Goal: Communication & Community: Answer question/provide support

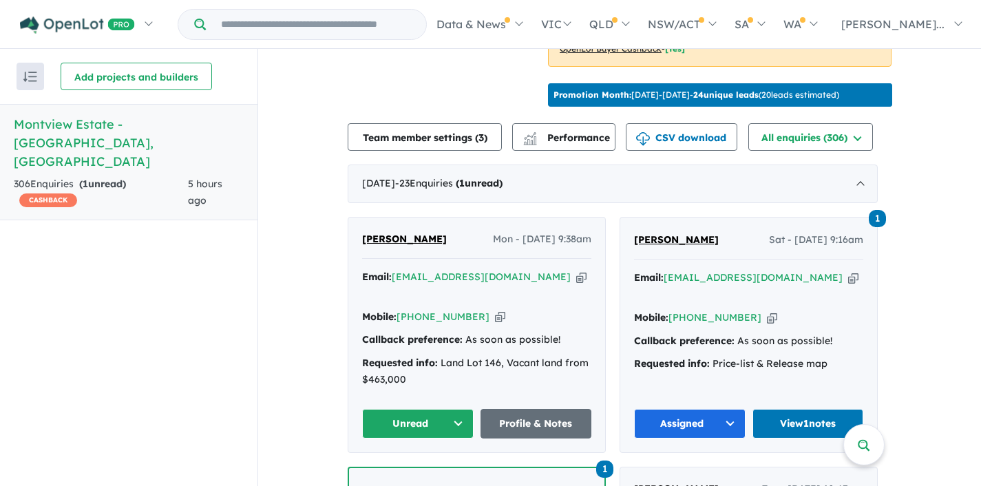
scroll to position [510, 0]
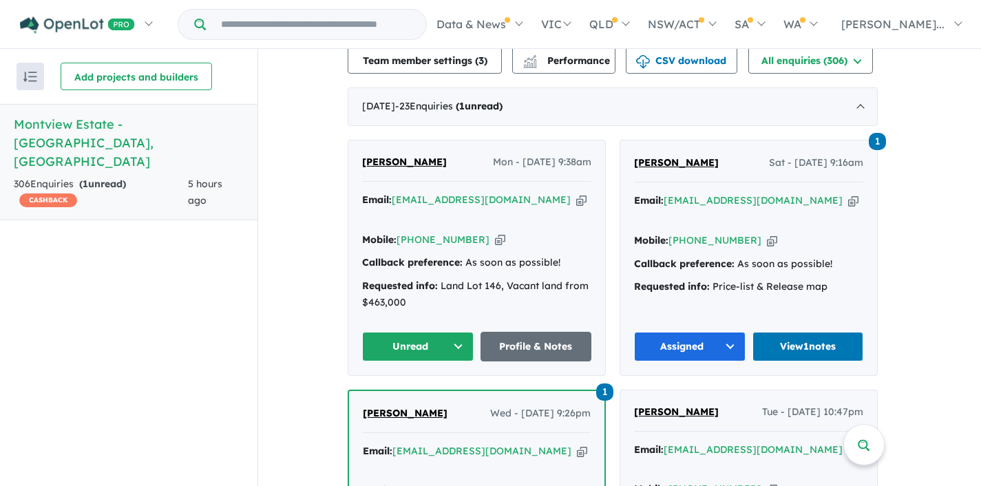
click at [576, 194] on icon "button" at bounding box center [581, 200] width 10 height 14
click at [461, 332] on button "Unread" at bounding box center [418, 347] width 112 height 30
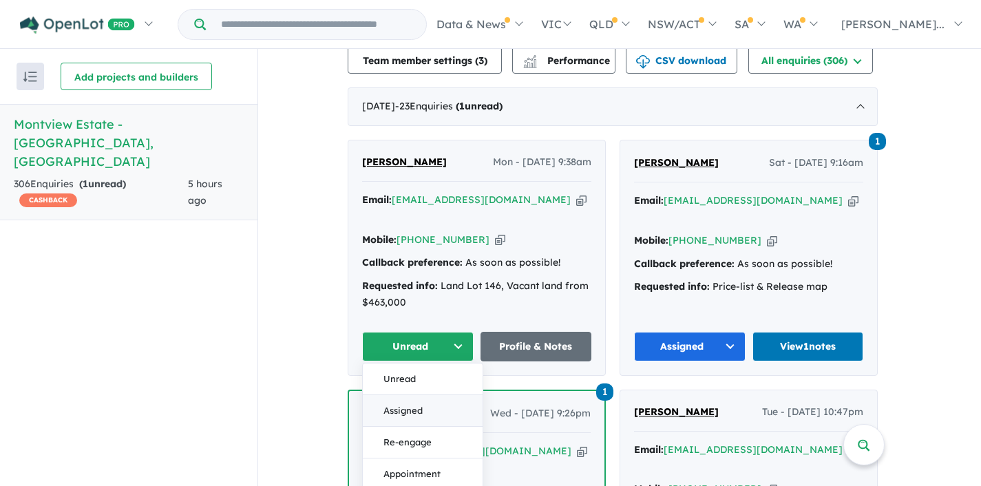
click at [409, 395] on button "Assigned" at bounding box center [423, 411] width 120 height 32
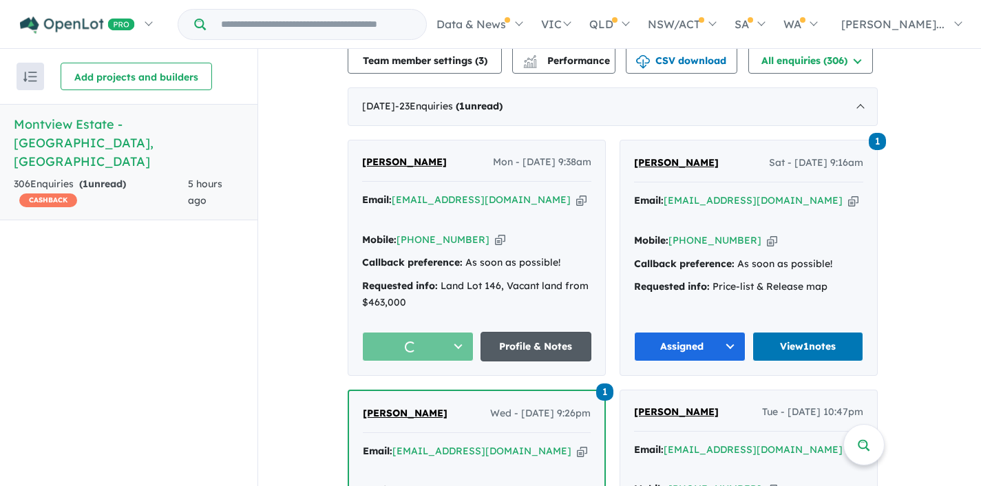
click at [548, 332] on link "Profile & Notes" at bounding box center [537, 347] width 112 height 30
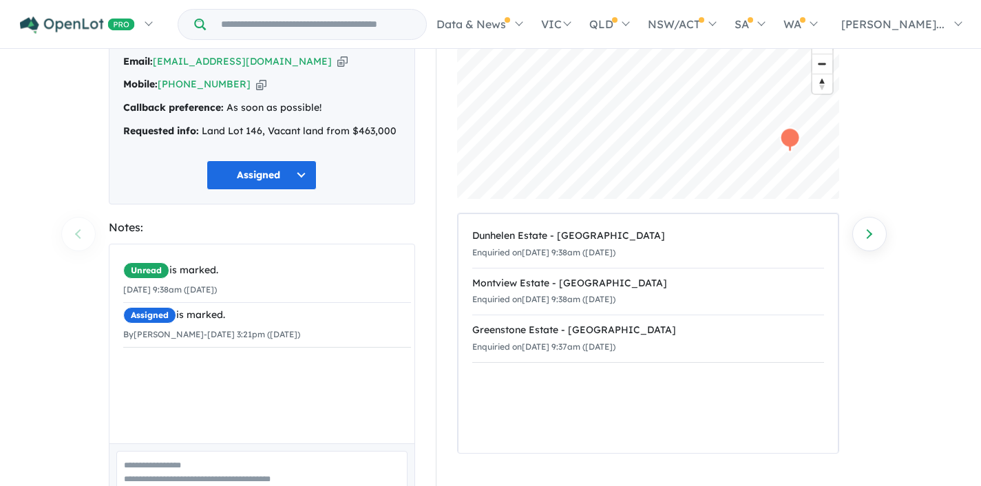
scroll to position [107, 0]
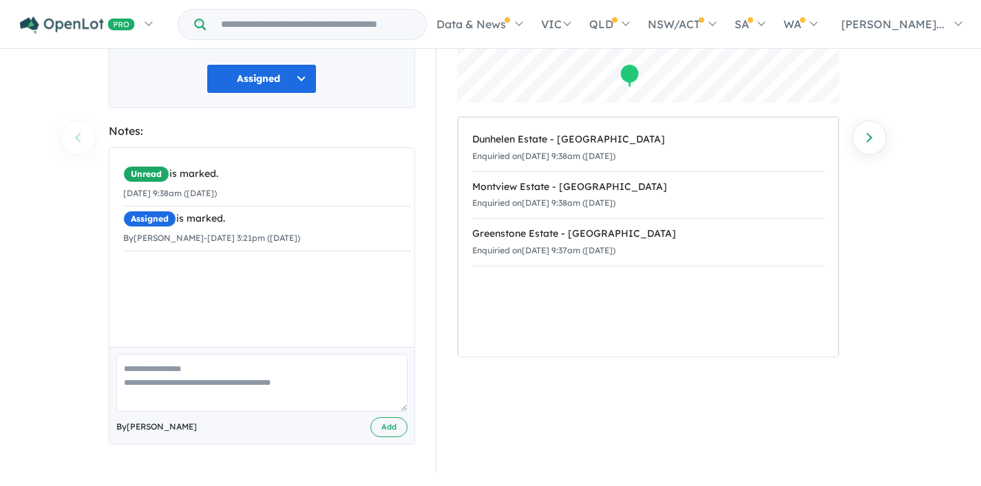
click at [173, 372] on textarea at bounding box center [261, 383] width 291 height 57
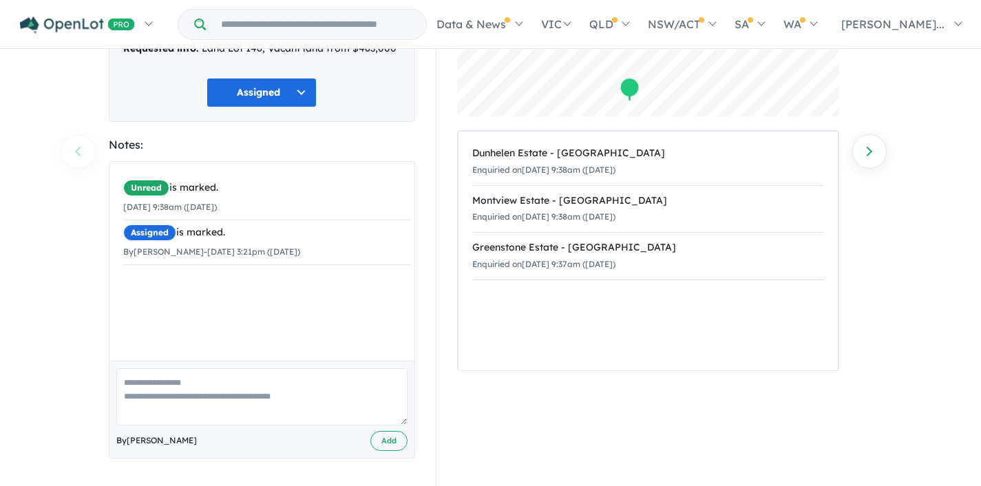
scroll to position [176, 0]
type textarea "**********"
click at [384, 442] on button "Add" at bounding box center [388, 441] width 37 height 20
